Goal: Task Accomplishment & Management: Use online tool/utility

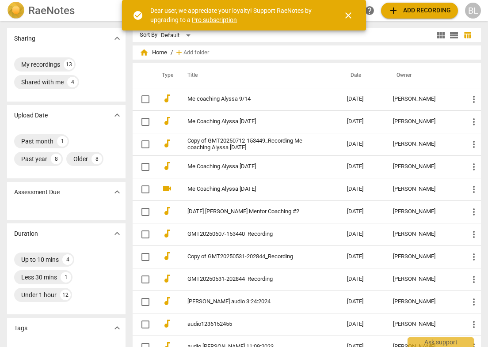
click at [351, 13] on span "close" at bounding box center [348, 15] width 11 height 11
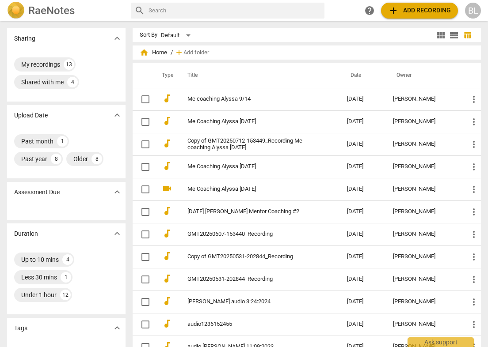
click at [416, 11] on span "add Add recording" at bounding box center [419, 10] width 63 height 11
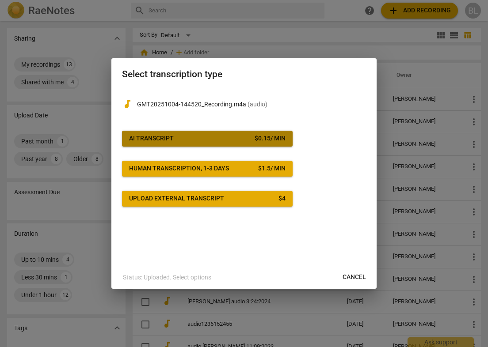
click at [245, 139] on span "AI Transcript $ 0.15 / min" at bounding box center [207, 138] width 156 height 9
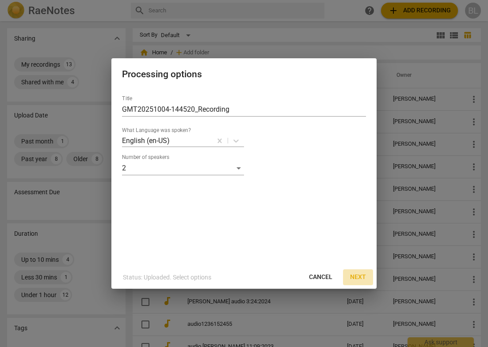
click at [362, 276] on span "Next" at bounding box center [358, 277] width 16 height 9
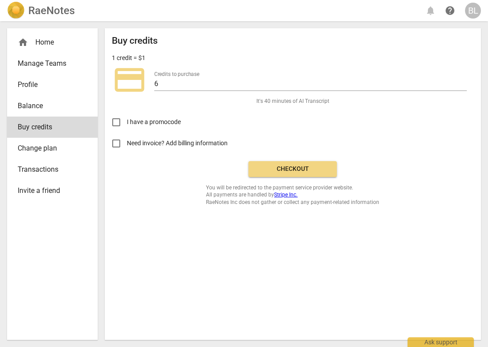
click at [301, 168] on span "Checkout" at bounding box center [292, 169] width 74 height 9
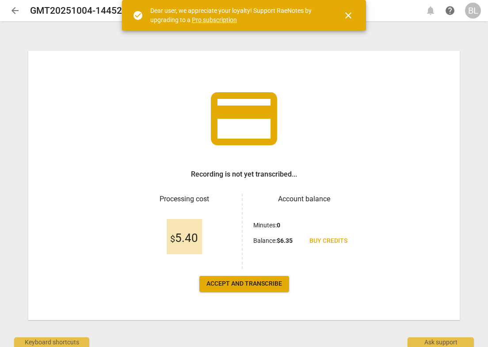
click at [259, 284] on span "Accept and transcribe" at bounding box center [244, 284] width 76 height 9
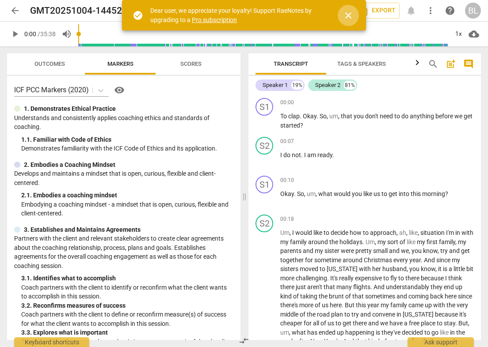
click at [351, 15] on span "close" at bounding box center [348, 15] width 11 height 11
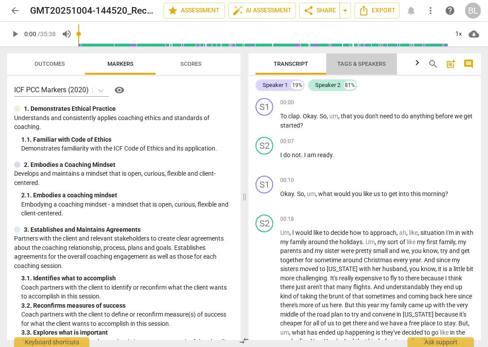
click at [360, 62] on span "Tags & Speakers" at bounding box center [361, 64] width 49 height 7
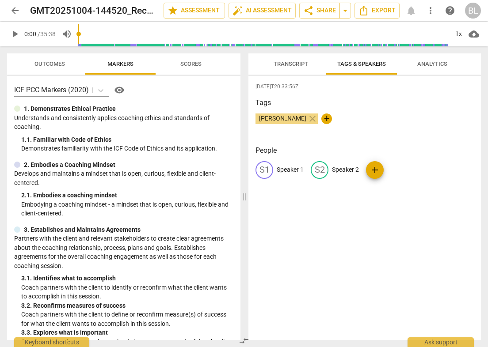
click at [269, 167] on div "S1" at bounding box center [264, 170] width 18 height 18
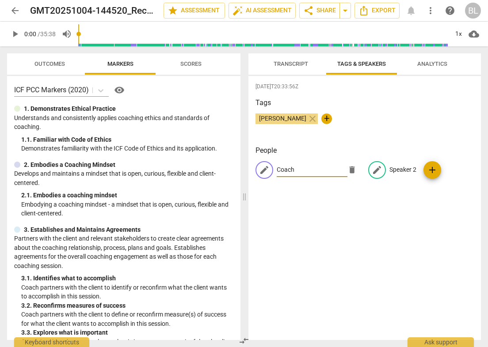
type input "Coach"
click at [374, 169] on span "edit" at bounding box center [377, 170] width 11 height 11
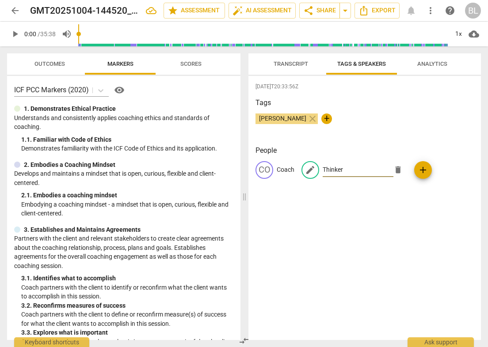
type input "Thinker"
click at [403, 186] on div "People CO Coach edit Thinker delete add" at bounding box center [364, 169] width 218 height 48
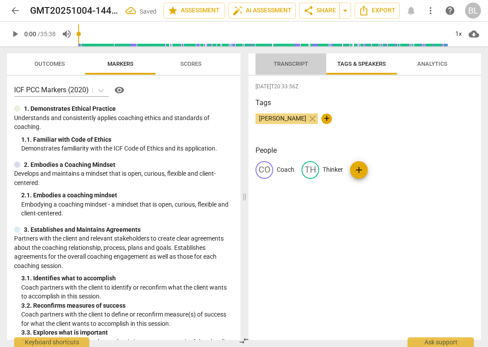
click at [291, 61] on span "Transcript" at bounding box center [290, 64] width 34 height 7
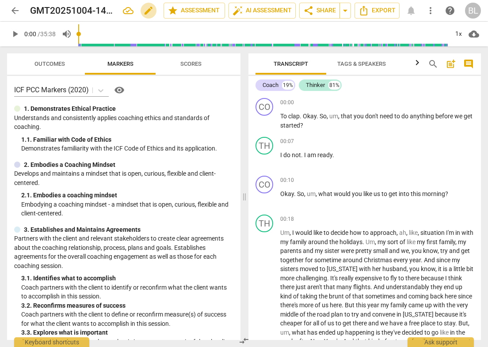
click at [145, 10] on span "edit" at bounding box center [148, 10] width 11 height 11
type input "G"
type input "Me coaching Alyssa 10/04/2025"
click at [375, 9] on span "Export" at bounding box center [376, 10] width 37 height 11
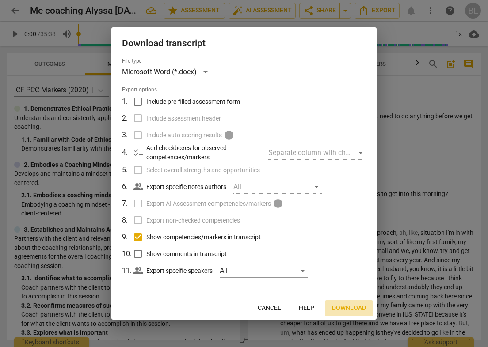
click at [342, 307] on span "Download" at bounding box center [349, 308] width 34 height 9
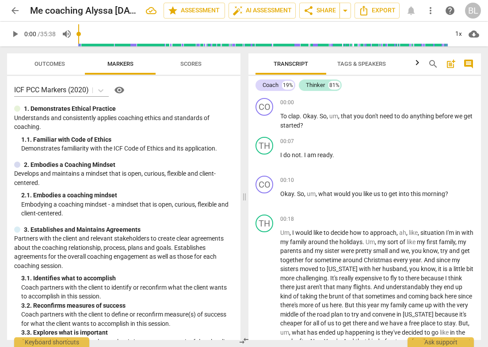
click at [0, 0] on html "arrow_back Me coaching Alyssa 10/04/2025 edit star Assessment auto_fix_high AI …" at bounding box center [244, 0] width 488 height 0
